Goal: Information Seeking & Learning: Learn about a topic

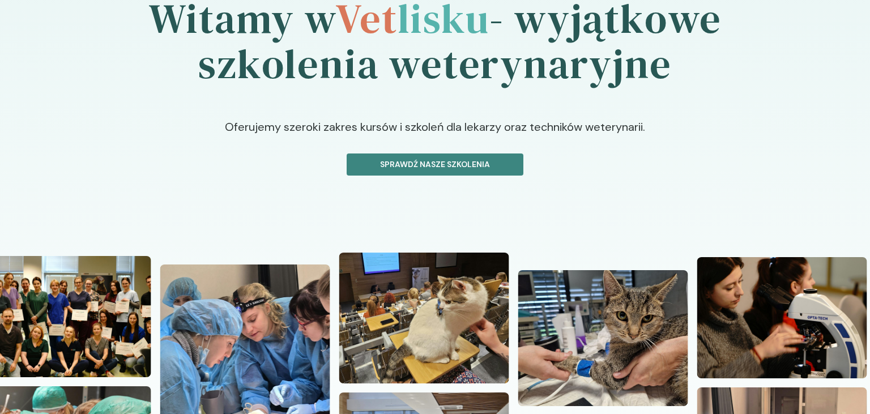
scroll to position [59, 0]
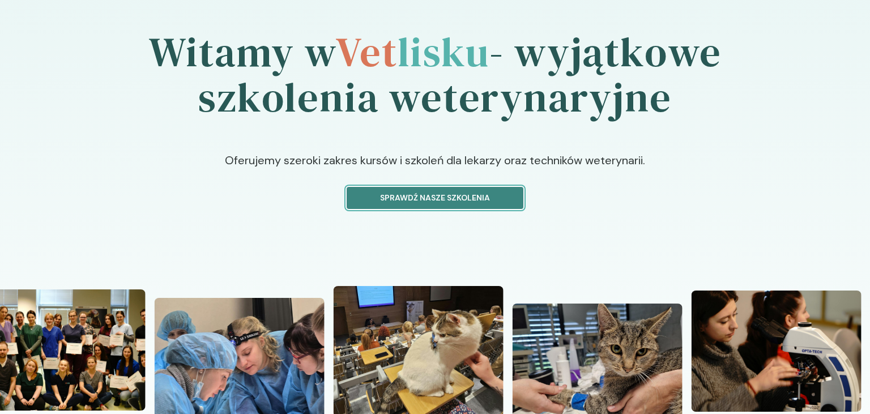
click at [448, 200] on p "Sprawdź nasze szkolenia" at bounding box center [434, 198] width 157 height 12
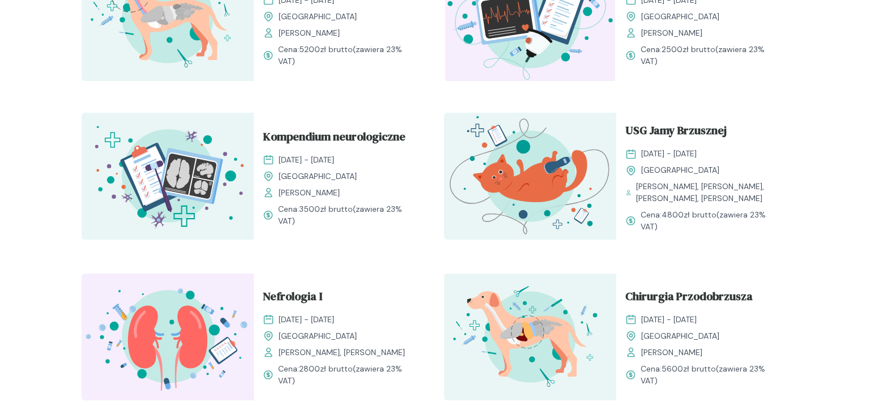
scroll to position [657, 0]
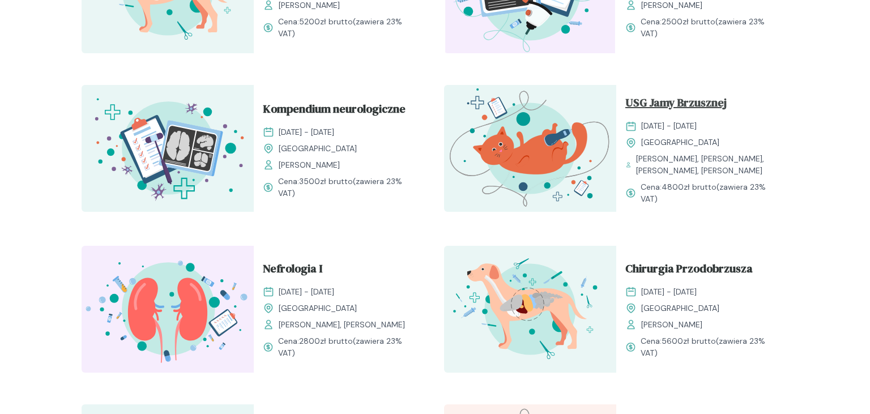
click at [687, 103] on span "USG Jamy Brzusznej" at bounding box center [675, 105] width 101 height 22
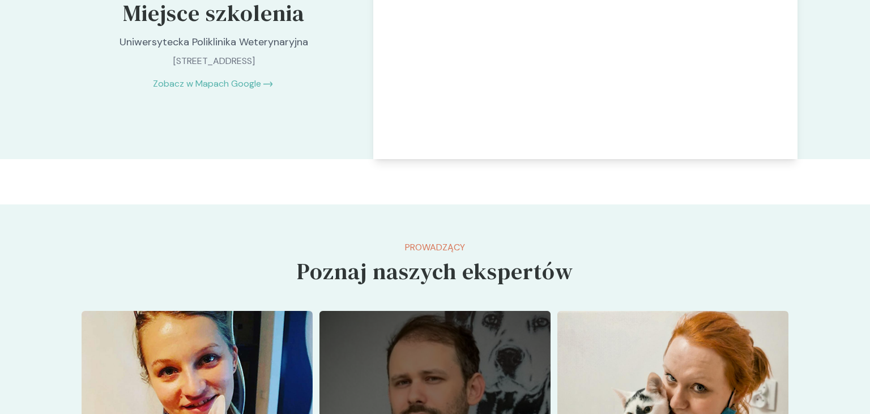
scroll to position [2332, 0]
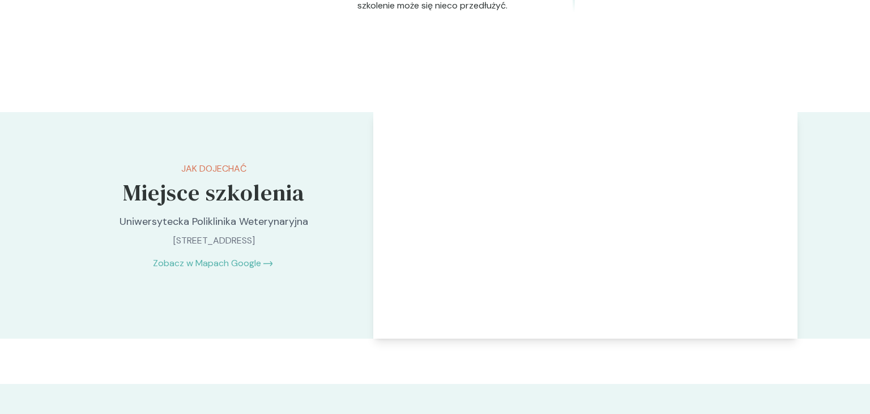
click at [119, 229] on p "Uniwersytecka Poliklinika Weterynaryjna" at bounding box center [213, 221] width 237 height 15
drag, startPoint x: 121, startPoint y: 268, endPoint x: 339, endPoint y: 272, distance: 218.0
click at [339, 272] on div "Jak dojechać Miejsce szkolenia Uniwersytecka Poliklinika Weterynaryjna [STREET_…" at bounding box center [213, 216] width 283 height 208
copy p "Uniwersytecka Poliklinika Weterynaryjna"
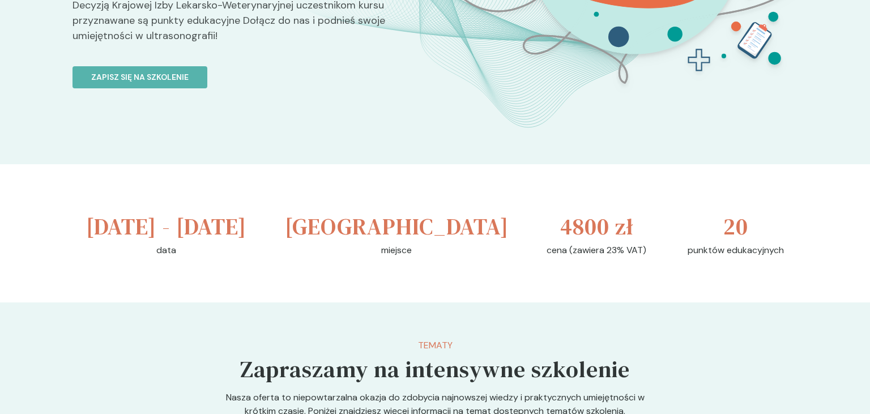
scroll to position [299, 0]
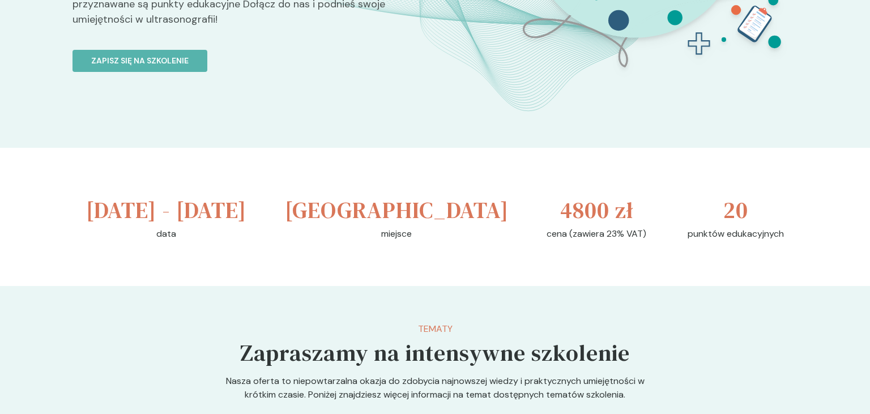
drag, startPoint x: 99, startPoint y: 207, endPoint x: 242, endPoint y: 249, distance: 149.3
click at [243, 227] on h3 "[DATE] - [DATE]" at bounding box center [166, 210] width 160 height 34
copy h3 "[DATE] - [DATE]"
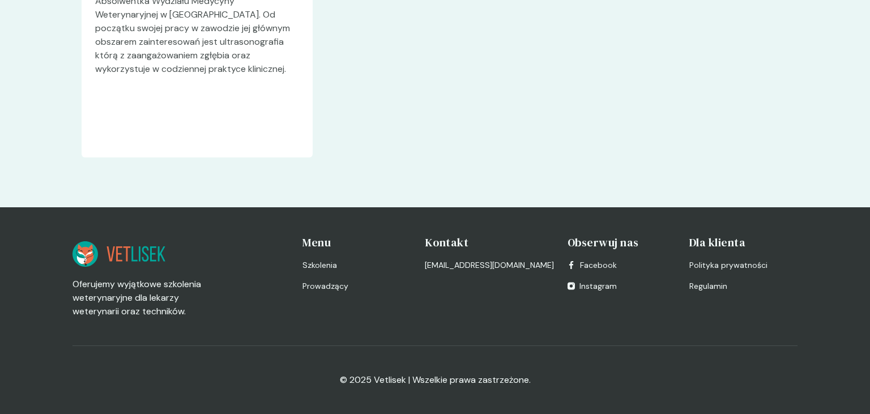
scroll to position [3598, 0]
click at [135, 251] on icon at bounding box center [118, 253] width 93 height 25
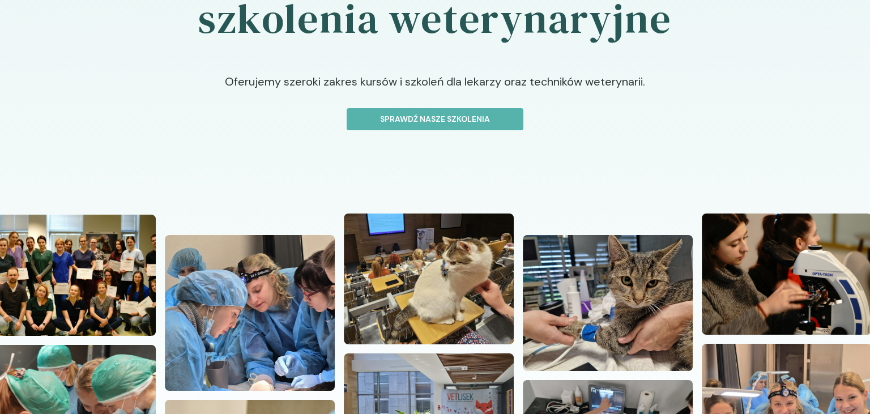
scroll to position [59, 0]
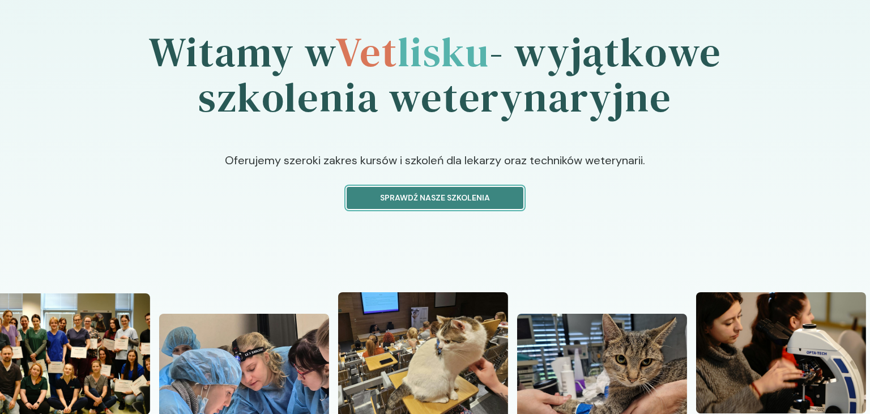
click at [429, 187] on button "Sprawdź nasze szkolenia" at bounding box center [435, 198] width 177 height 22
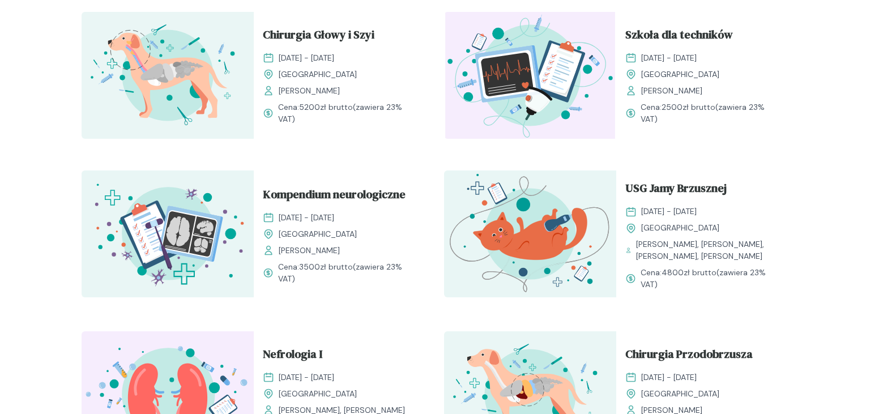
scroll to position [598, 0]
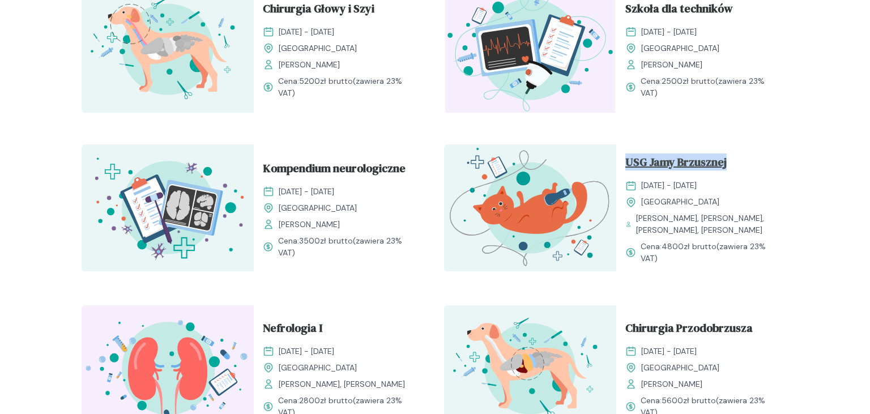
drag, startPoint x: 622, startPoint y: 164, endPoint x: 716, endPoint y: 164, distance: 94.0
click at [740, 161] on div "USG Jamy Brzusznej [DATE] - [DATE] Kraków [PERSON_NAME], [PERSON_NAME], [PERSON…" at bounding box center [702, 208] width 172 height 129
copy span "USG Jamy Brzusznej"
click at [655, 166] on span "USG Jamy Brzusznej" at bounding box center [675, 164] width 101 height 22
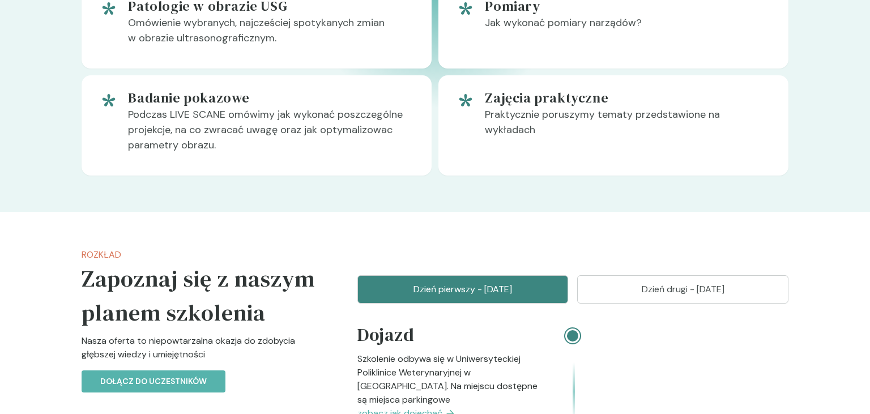
scroll to position [956, 0]
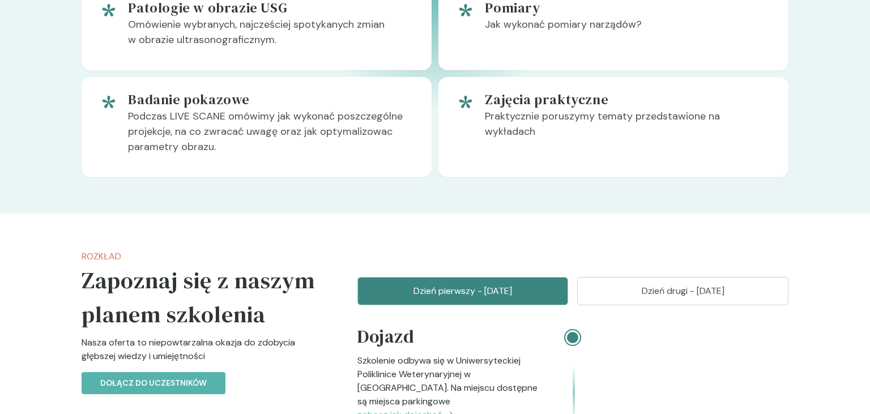
click at [636, 298] on p "Dzień drugi - [DATE]" at bounding box center [682, 291] width 183 height 14
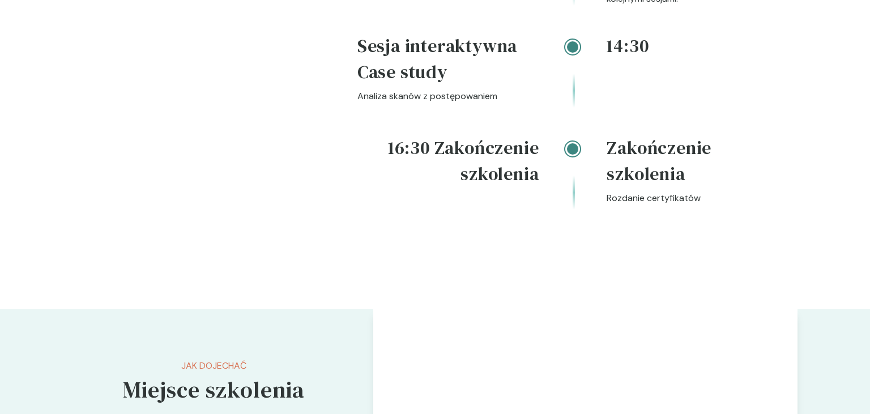
scroll to position [1973, 0]
